Goal: Find specific page/section: Find specific page/section

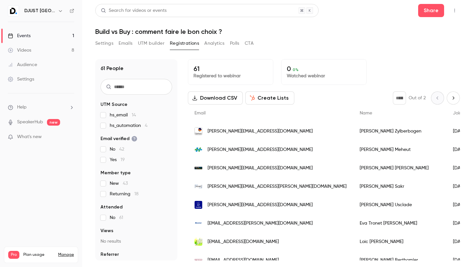
click at [22, 33] on div "Events" at bounding box center [19, 36] width 23 height 7
